Goal: Task Accomplishment & Management: Manage account settings

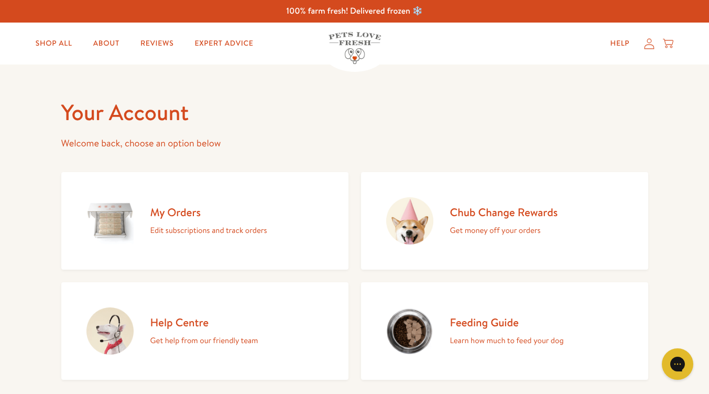
click at [113, 227] on img at bounding box center [109, 220] width 47 height 47
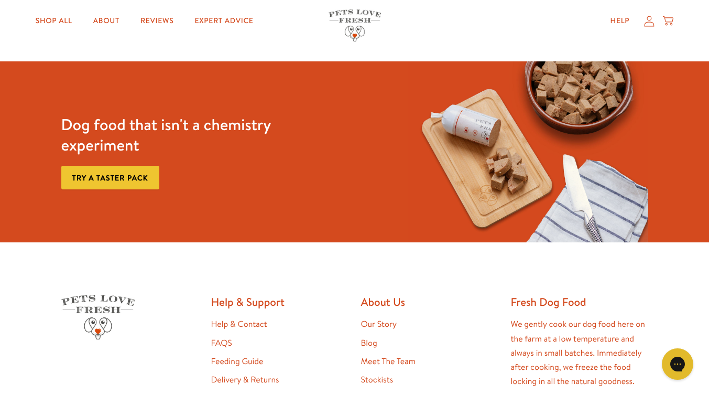
scroll to position [69, 0]
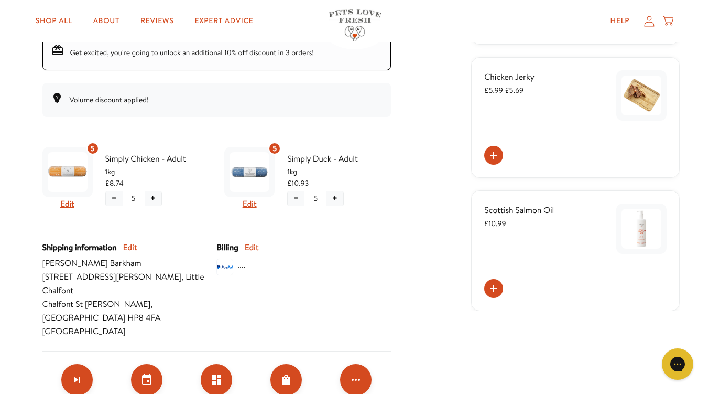
scroll to position [314, 0]
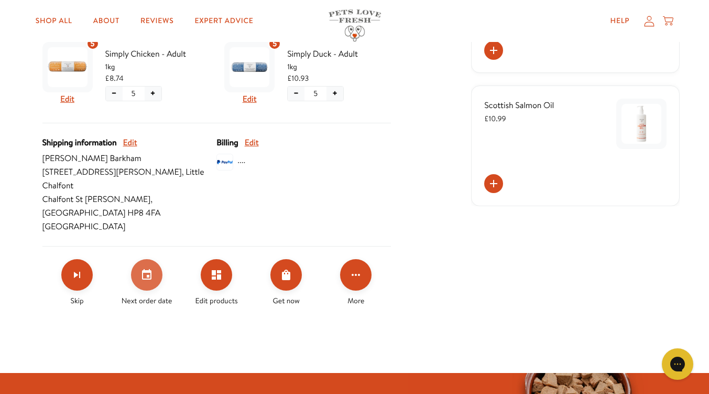
click at [144, 268] on icon "Set your next order date" at bounding box center [146, 274] width 13 height 13
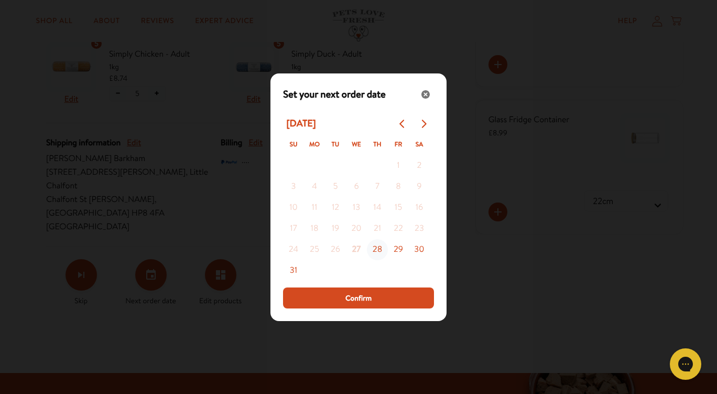
click at [378, 254] on button "28" at bounding box center [377, 249] width 21 height 21
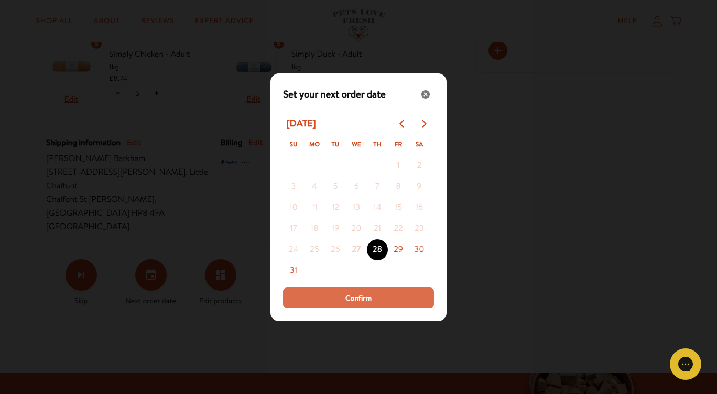
click at [363, 299] on span "Confirm" at bounding box center [358, 298] width 26 height 12
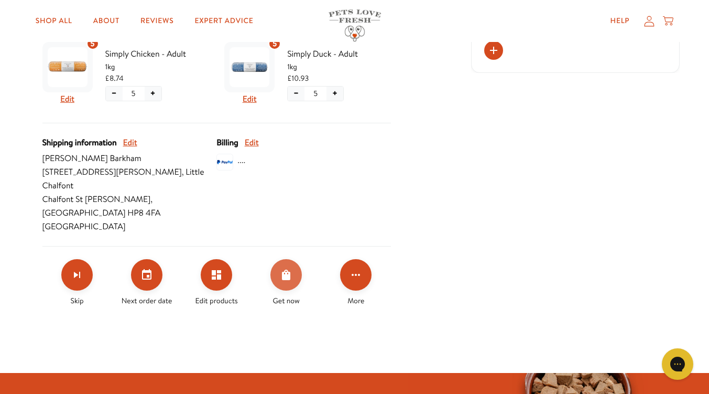
click at [283, 269] on icon "Order Now" at bounding box center [286, 274] width 8 height 10
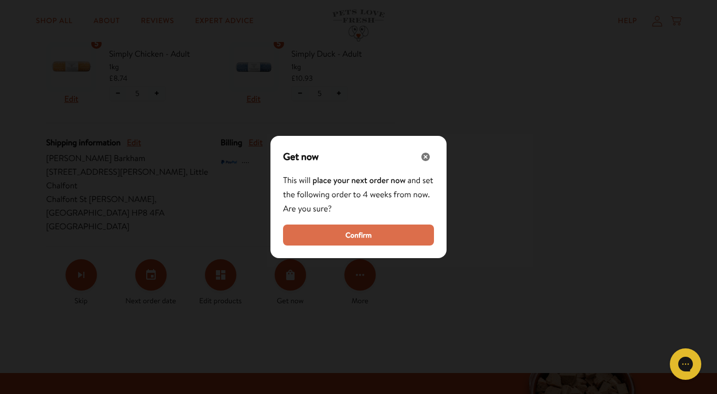
click at [332, 236] on button "Confirm" at bounding box center [358, 234] width 151 height 21
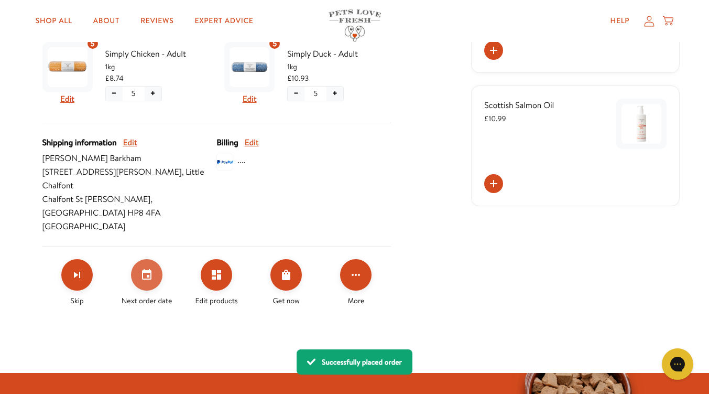
click at [145, 259] on button "Set your next order date" at bounding box center [146, 274] width 31 height 31
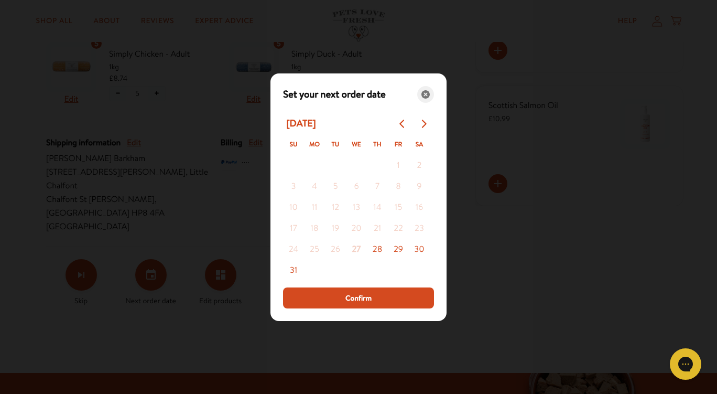
click at [429, 95] on icon "Close" at bounding box center [425, 94] width 8 height 8
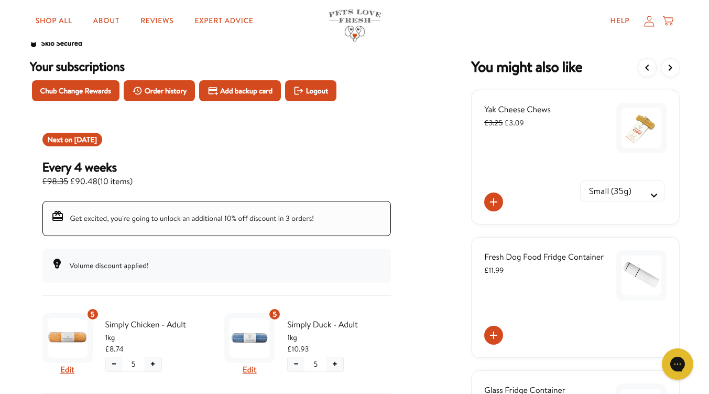
scroll to position [0, 0]
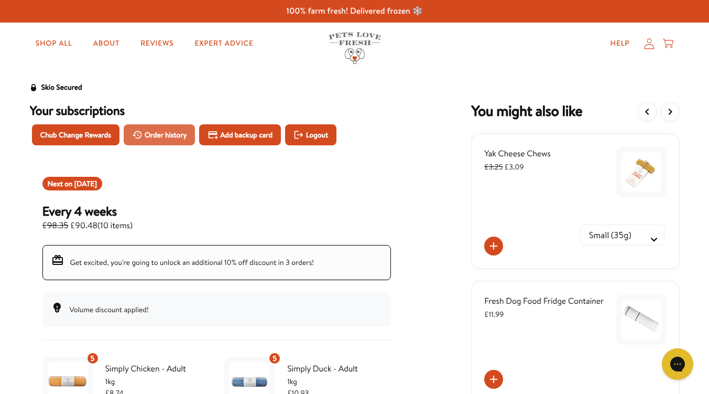
click at [145, 138] on span "Order history" at bounding box center [166, 135] width 42 height 12
